Goal: Find specific page/section: Find specific page/section

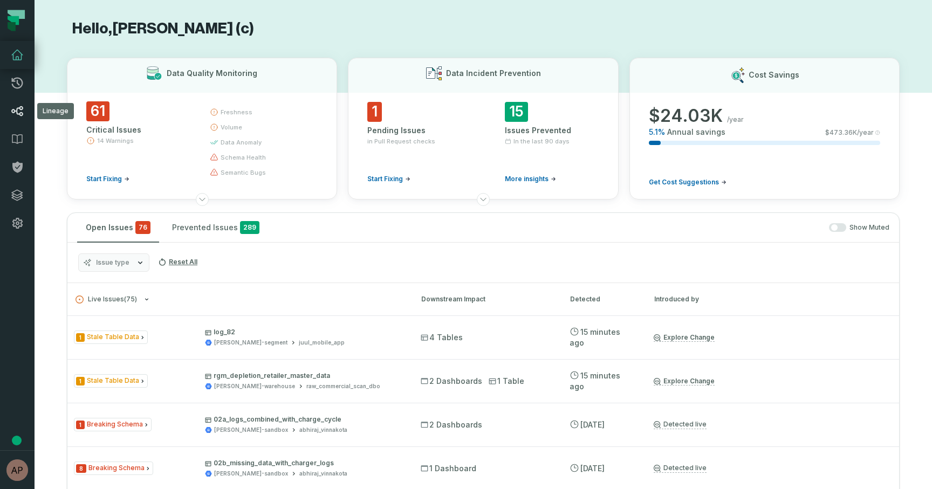
click at [23, 112] on icon at bounding box center [17, 111] width 13 height 13
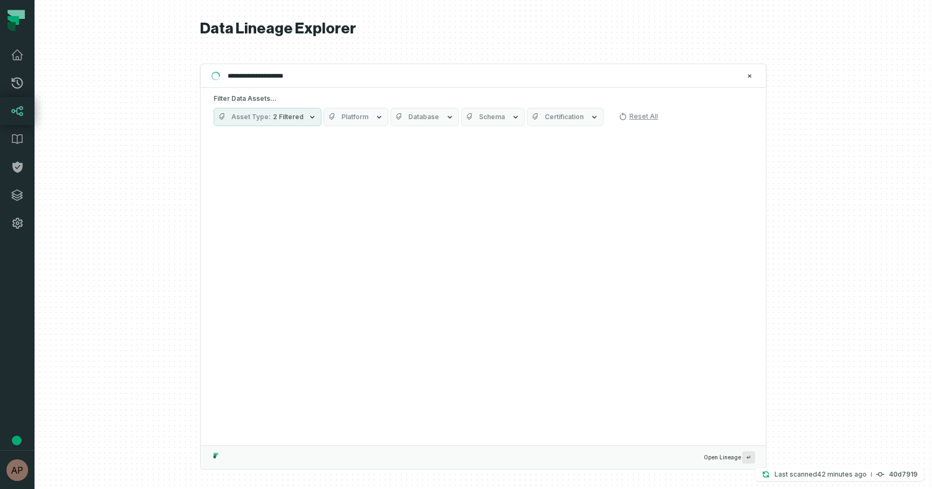
click at [310, 118] on icon "button" at bounding box center [312, 117] width 4 height 3
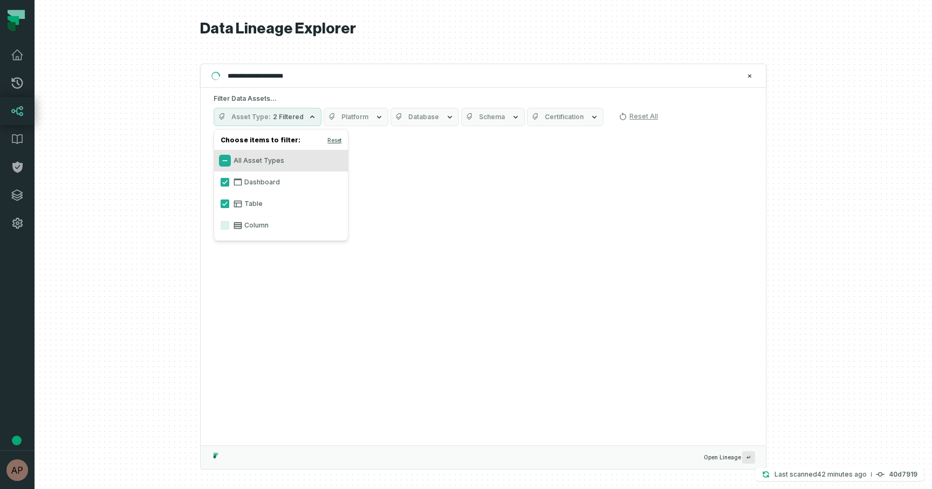
click at [225, 163] on button "All Asset Types" at bounding box center [225, 160] width 9 height 9
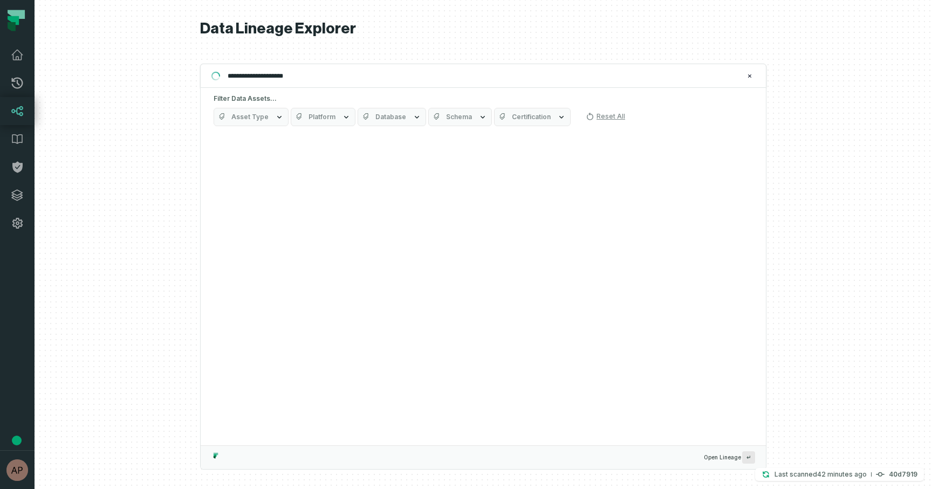
click at [179, 161] on div at bounding box center [484, 244] width 898 height 489
drag, startPoint x: 306, startPoint y: 78, endPoint x: 218, endPoint y: 77, distance: 87.9
click at [218, 78] on div "**********" at bounding box center [483, 76] width 566 height 24
type input "*"
type input "**********"
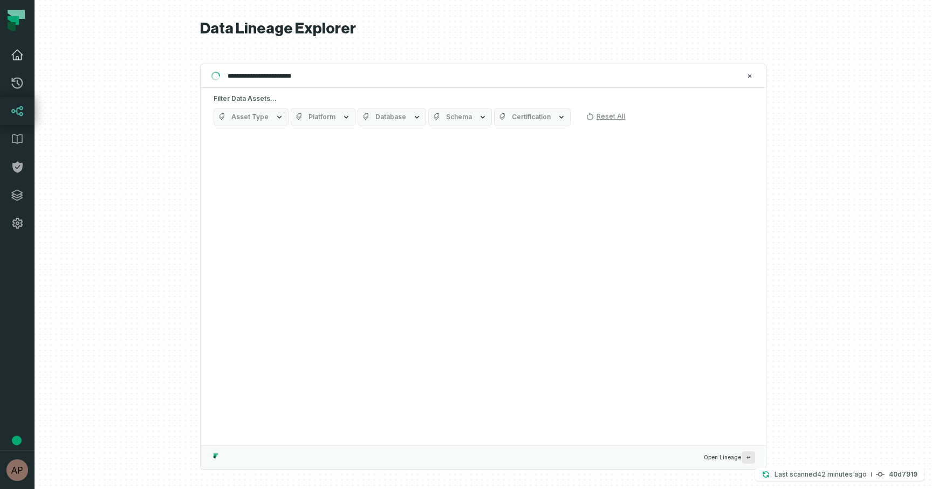
click at [13, 58] on icon at bounding box center [17, 55] width 11 height 10
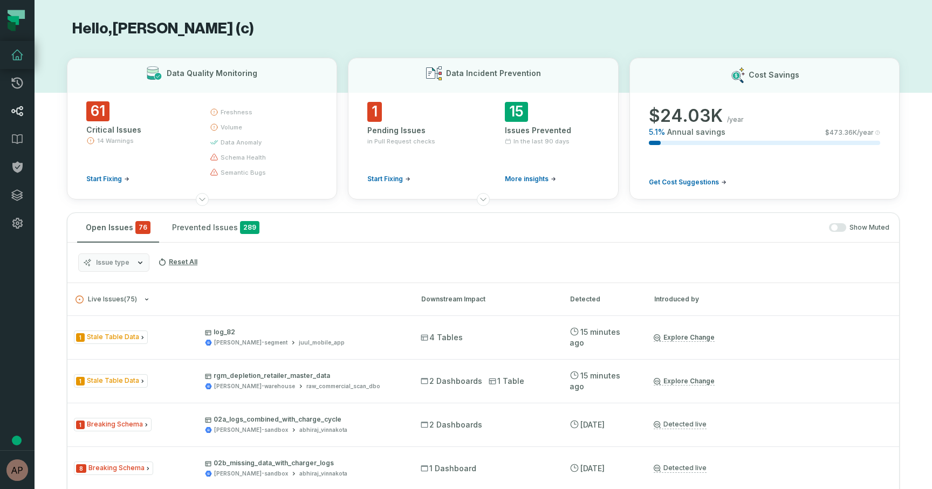
click at [18, 106] on icon at bounding box center [17, 111] width 13 height 13
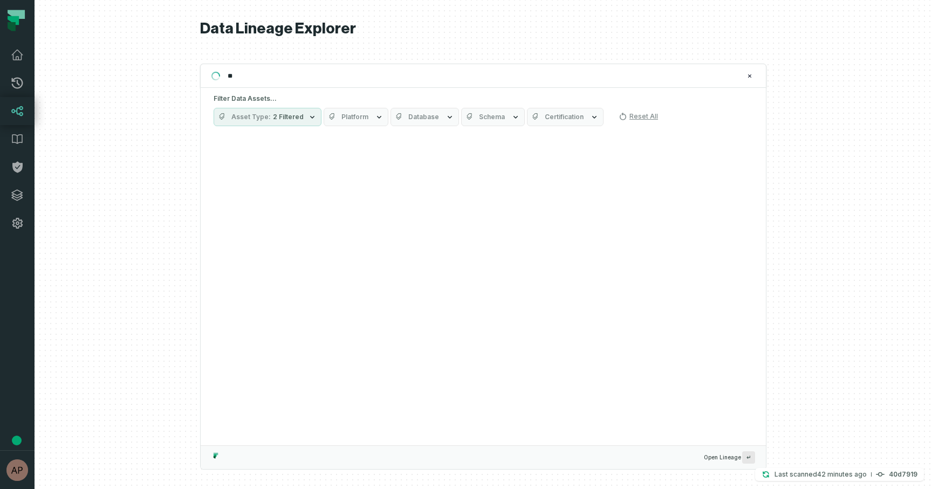
type input "*"
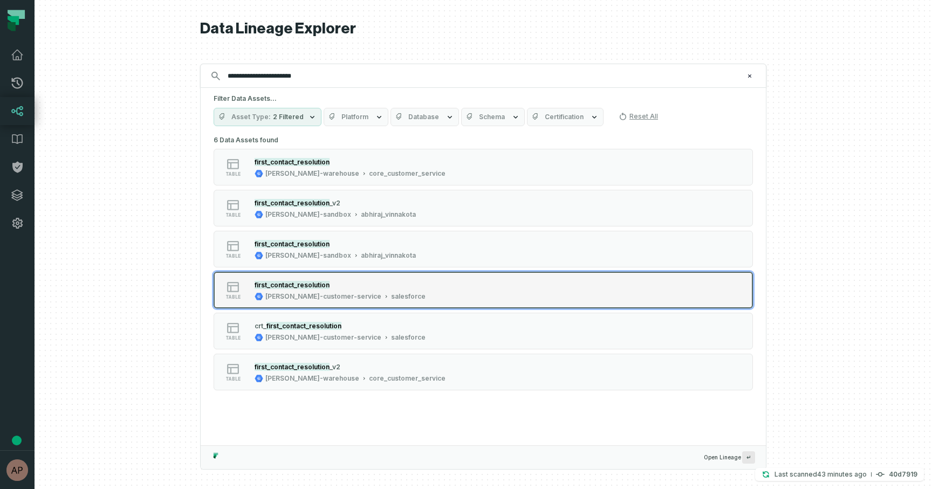
type input "**********"
click at [362, 288] on div "first_contact_resolution" at bounding box center [340, 284] width 171 height 11
click at [362, 288] on div at bounding box center [484, 244] width 898 height 489
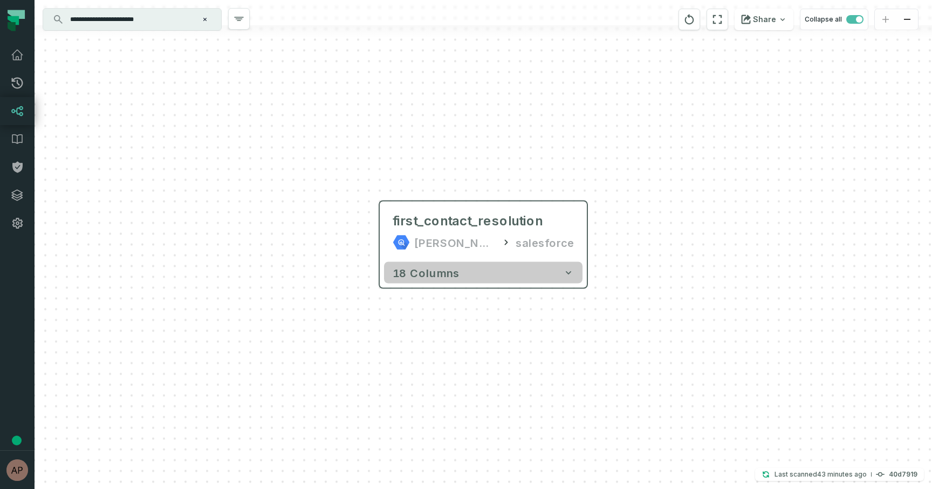
click at [469, 275] on button "18 columns" at bounding box center [483, 273] width 199 height 22
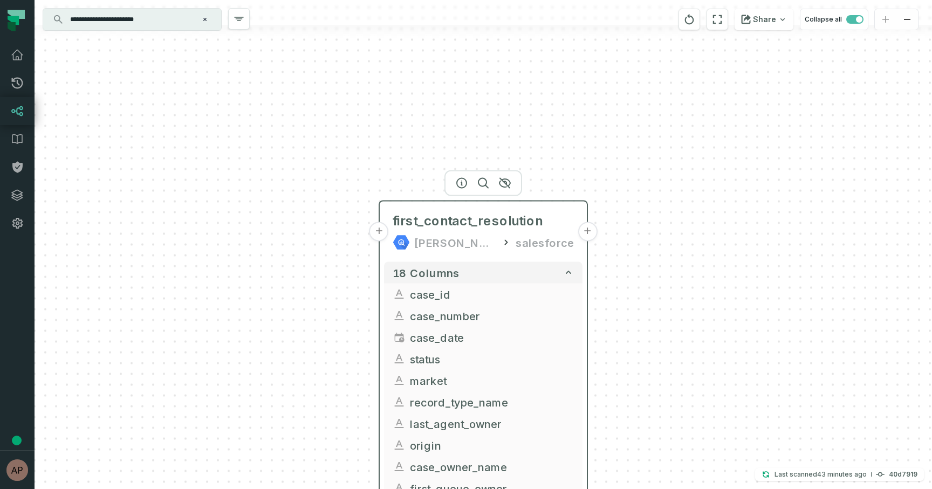
click at [436, 230] on div "first_contact_resolution [PERSON_NAME]-customer-service salesforce" at bounding box center [483, 232] width 199 height 52
